Goal: Navigation & Orientation: Find specific page/section

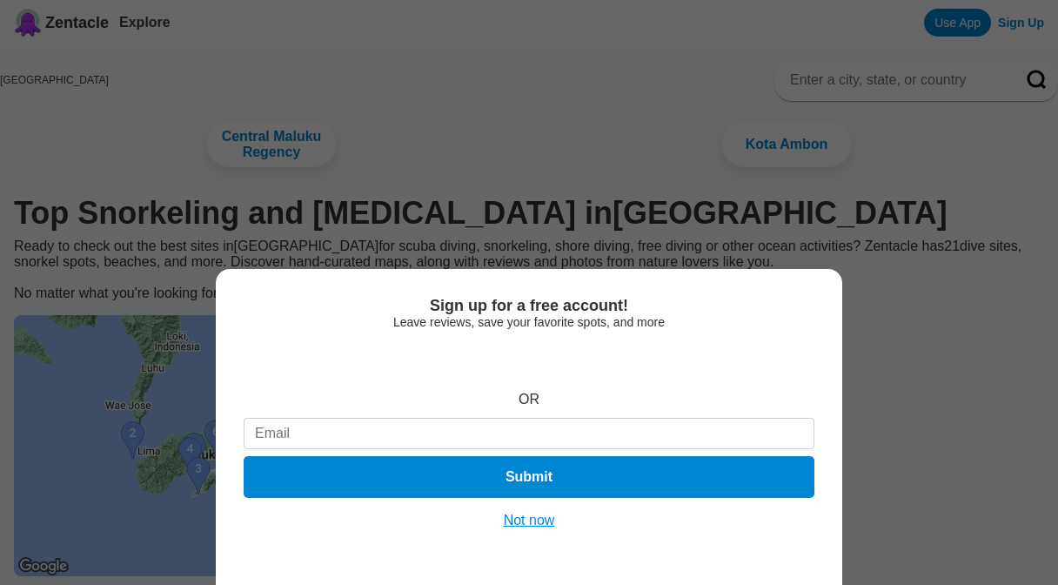
click at [526, 515] on button "Not now" at bounding box center [530, 520] width 62 height 17
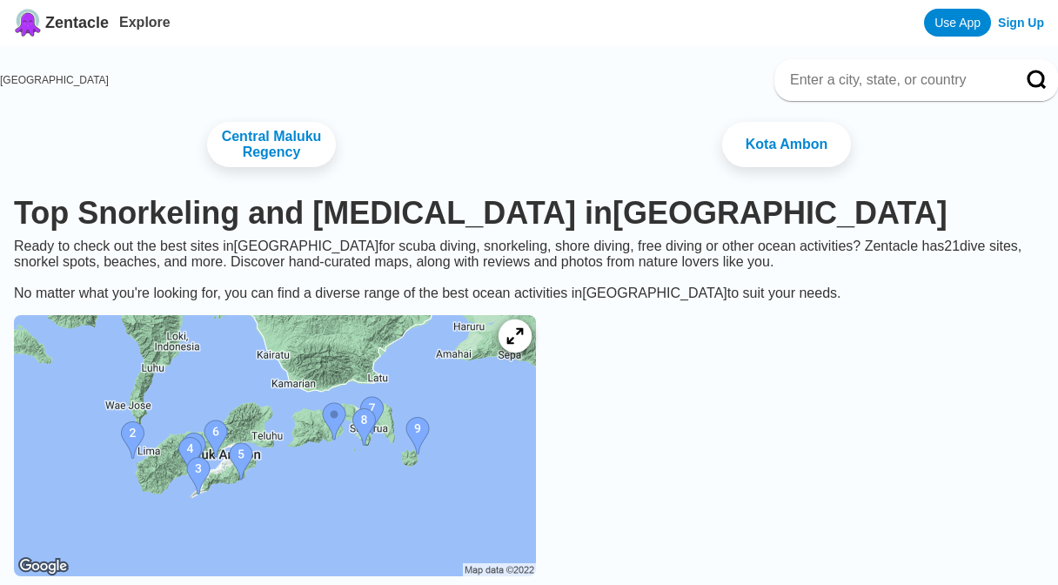
click at [523, 345] on icon at bounding box center [514, 336] width 17 height 17
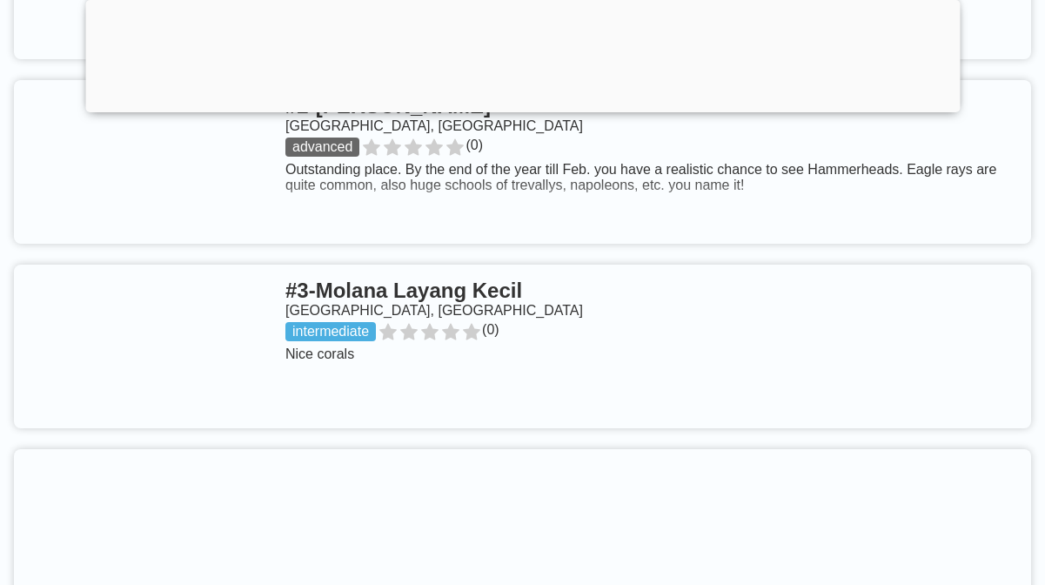
scroll to position [995, 0]
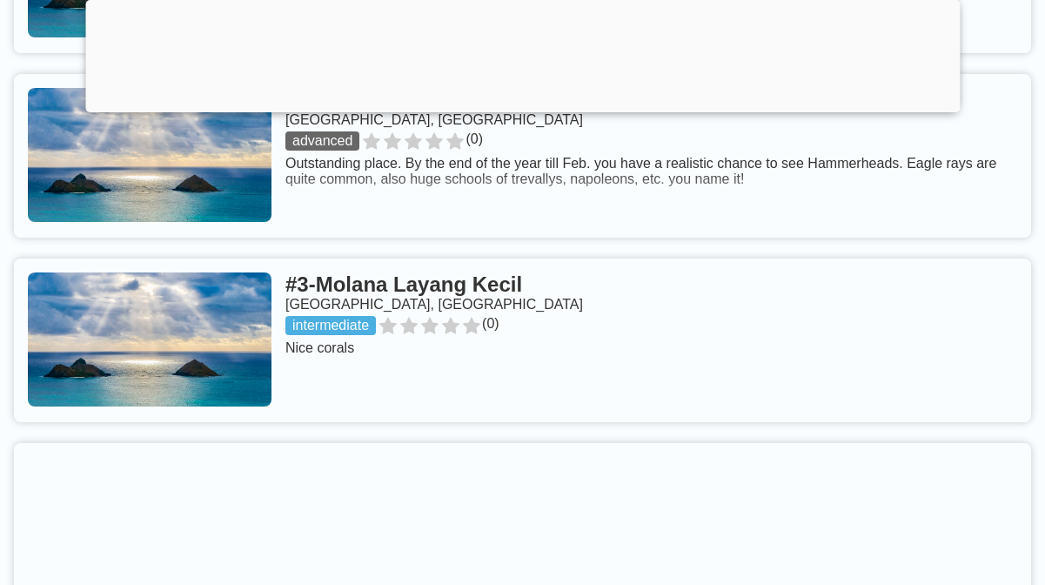
click at [519, 108] on div at bounding box center [522, 108] width 874 height 0
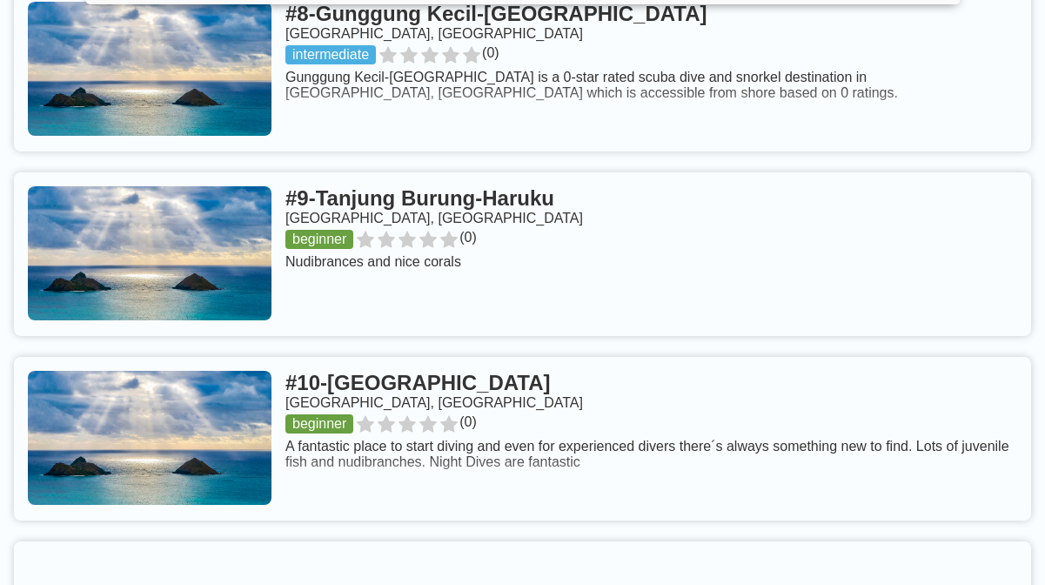
scroll to position [2290, 0]
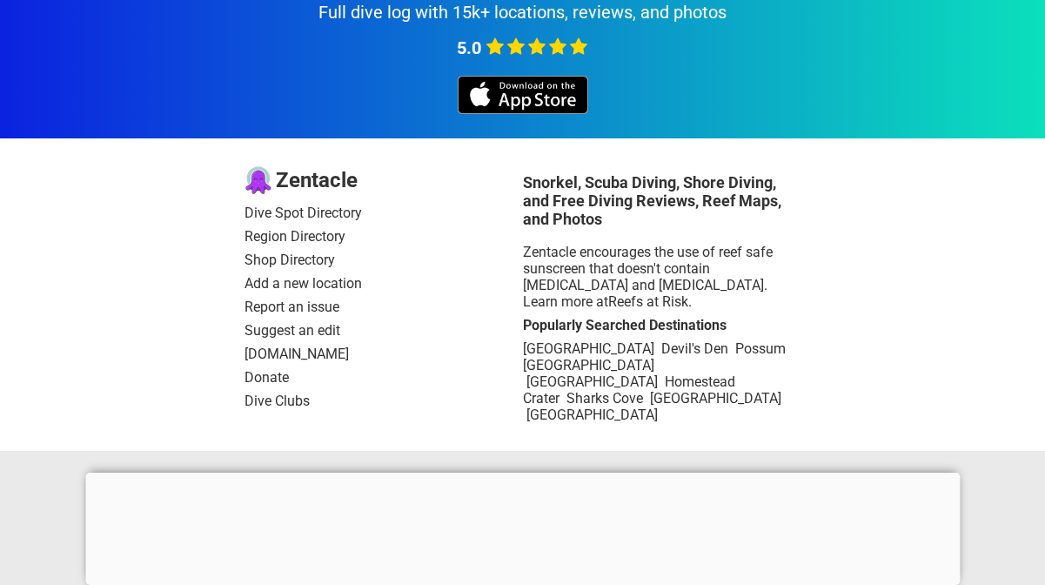
scroll to position [693, 0]
drag, startPoint x: 431, startPoint y: 183, endPoint x: 1056, endPoint y: 342, distance: 645.5
drag, startPoint x: 460, startPoint y: 285, endPoint x: 480, endPoint y: 285, distance: 20.0
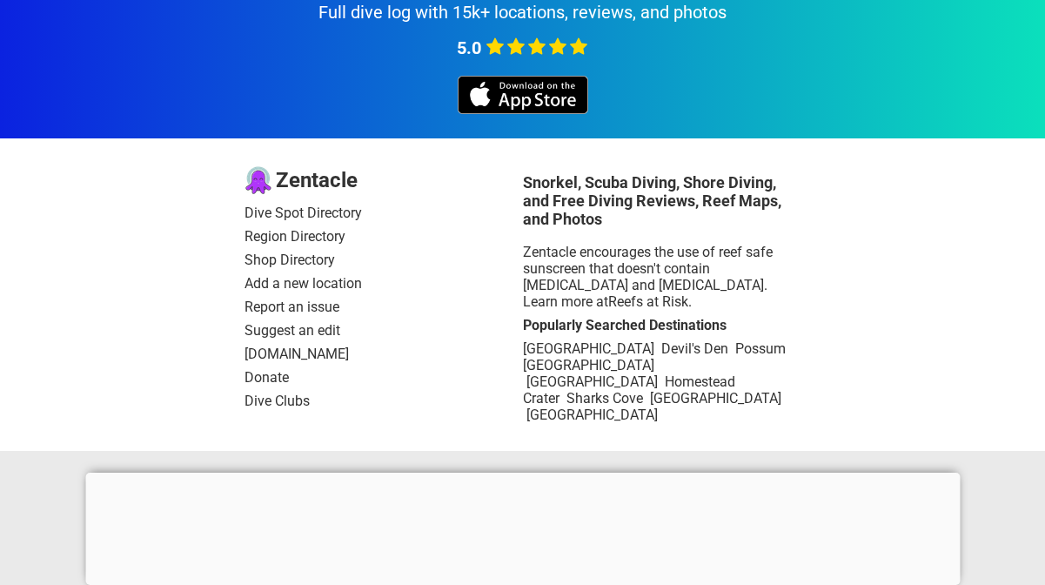
click at [522, 472] on div at bounding box center [522, 472] width 874 height 0
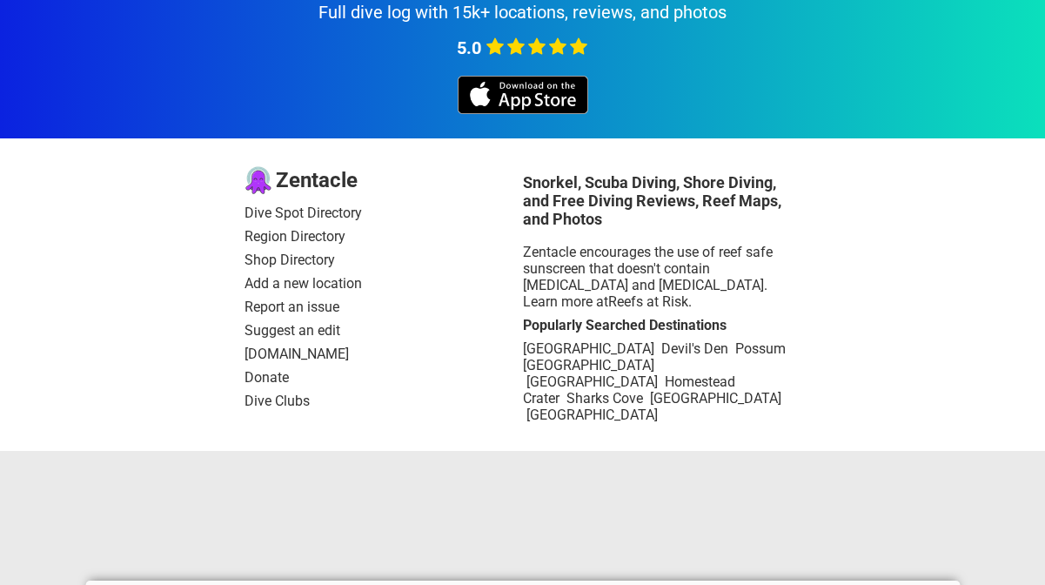
drag, startPoint x: 506, startPoint y: 395, endPoint x: 1042, endPoint y: 365, distance: 536.8
drag, startPoint x: 341, startPoint y: 409, endPoint x: 851, endPoint y: 318, distance: 517.8
drag, startPoint x: 326, startPoint y: 212, endPoint x: 823, endPoint y: 292, distance: 503.2
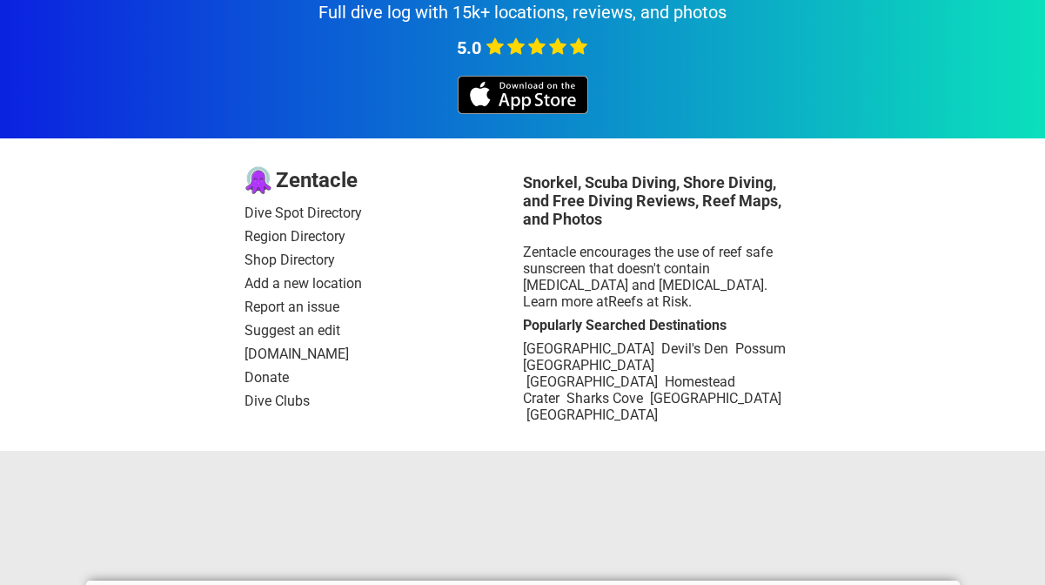
drag, startPoint x: 358, startPoint y: 305, endPoint x: 922, endPoint y: 329, distance: 565.2
drag, startPoint x: 353, startPoint y: 198, endPoint x: 753, endPoint y: 315, distance: 416.0
